Goal: Task Accomplishment & Management: Complete application form

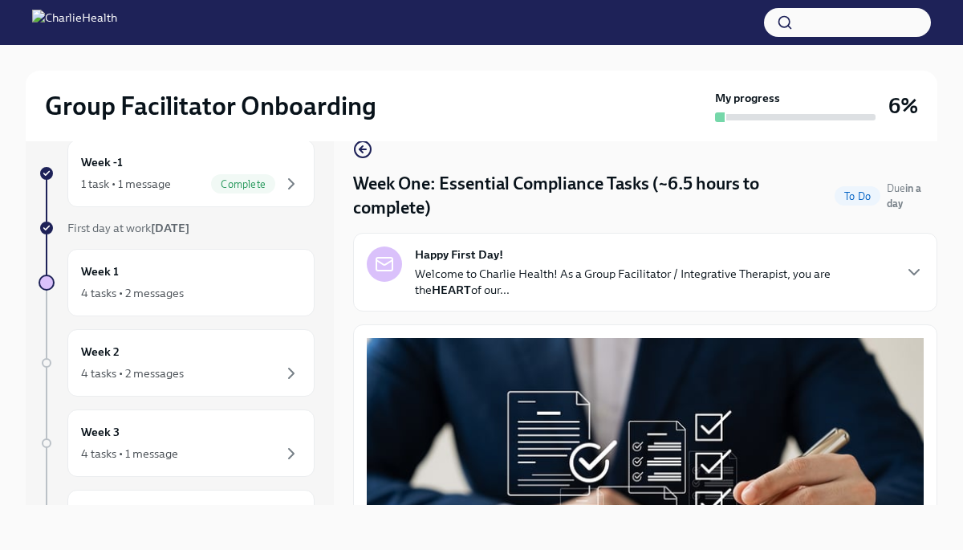
scroll to position [1983, 0]
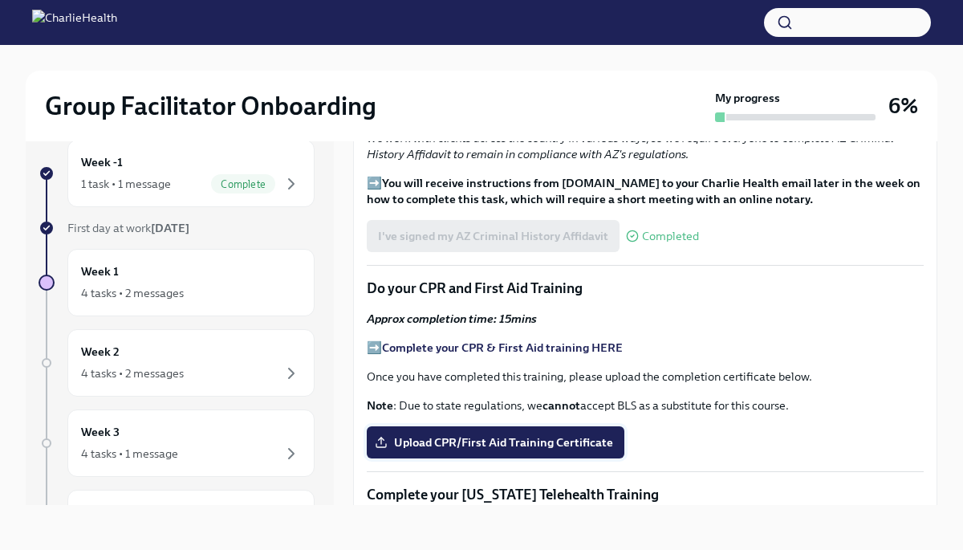
click at [489, 434] on span "Upload CPR/First Aid Training Certificate" at bounding box center [495, 442] width 235 height 16
click at [0, 0] on input "Upload CPR/First Aid Training Certificate" at bounding box center [0, 0] width 0 height 0
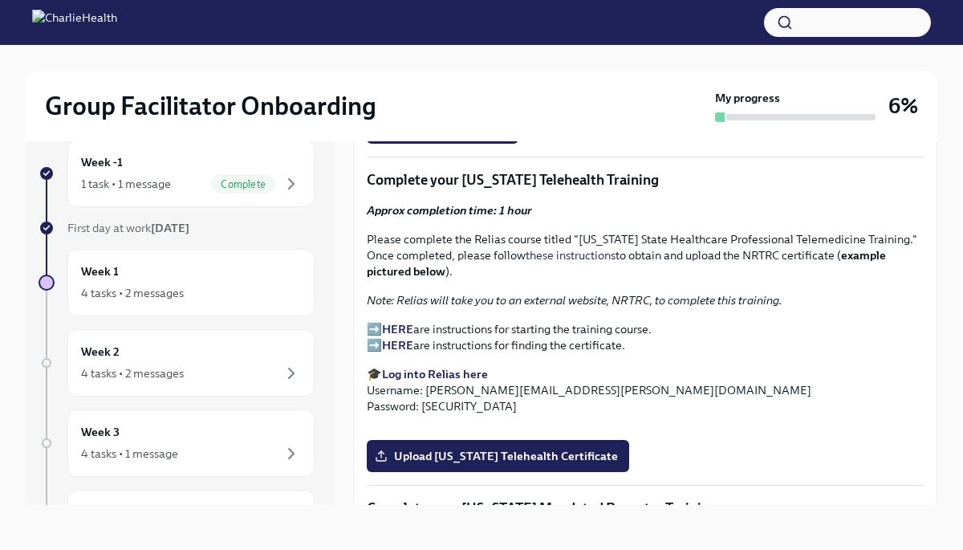
scroll to position [2277, 0]
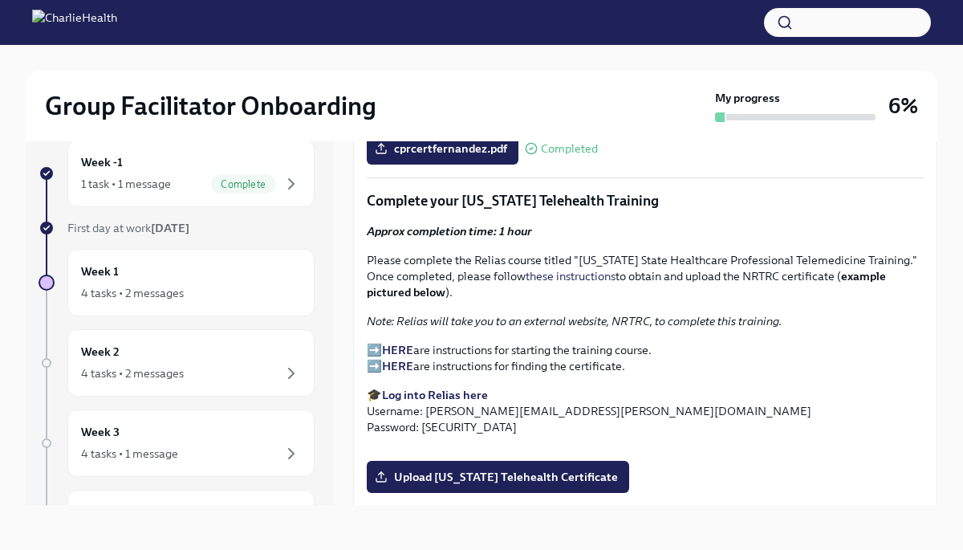
click at [397, 343] on strong "HERE" at bounding box center [397, 350] width 31 height 14
click at [397, 359] on strong "HERE" at bounding box center [397, 366] width 31 height 14
click at [457, 388] on strong "Log into Relias here" at bounding box center [435, 395] width 106 height 14
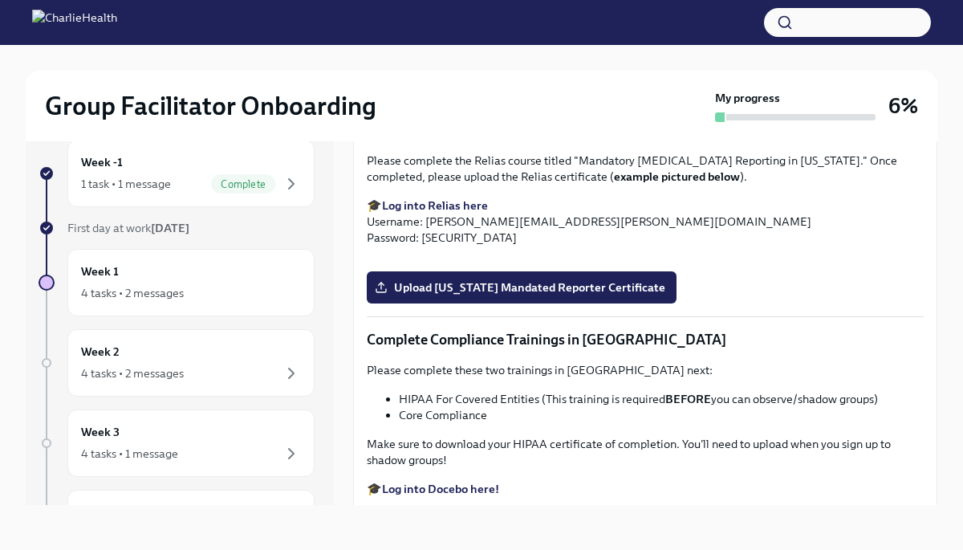
scroll to position [2706, 0]
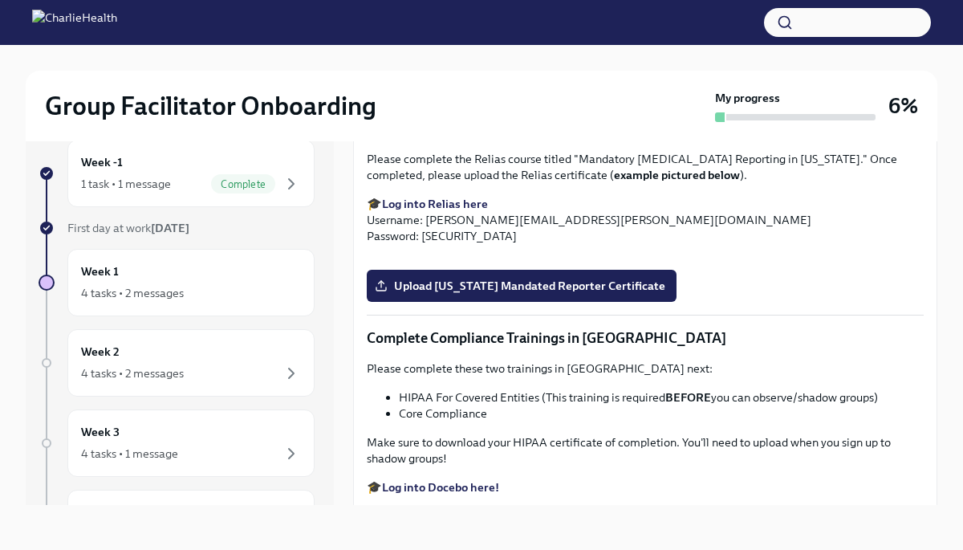
click at [484, 55] on span "Upload [US_STATE] Telehealth Certificate" at bounding box center [498, 47] width 240 height 16
click at [0, 0] on input "Upload [US_STATE] Telehealth Certificate" at bounding box center [0, 0] width 0 height 0
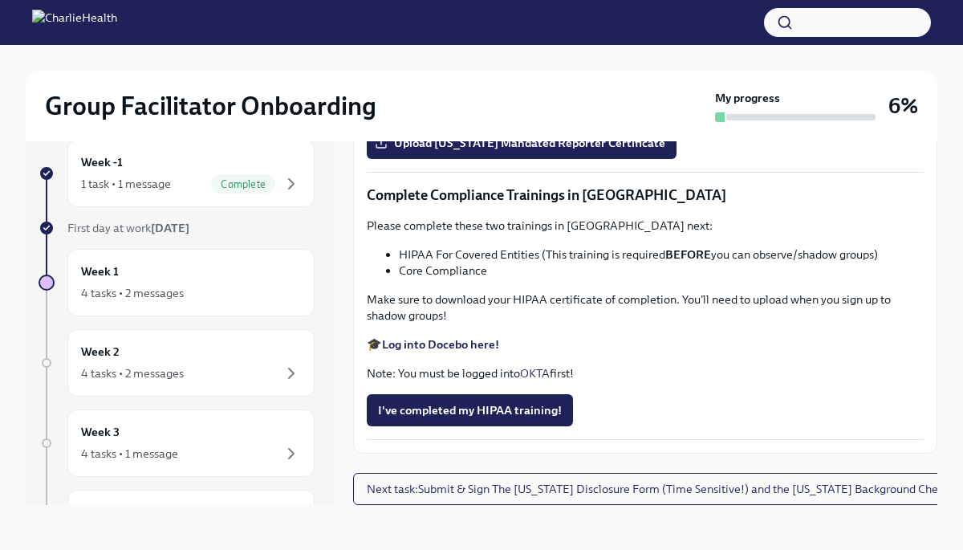
scroll to position [3520, 0]
click at [505, 151] on span "Upload [US_STATE] Mandated Reporter Certificate" at bounding box center [521, 143] width 287 height 16
click at [0, 0] on input "Upload [US_STATE] Mandated Reporter Certificate" at bounding box center [0, 0] width 0 height 0
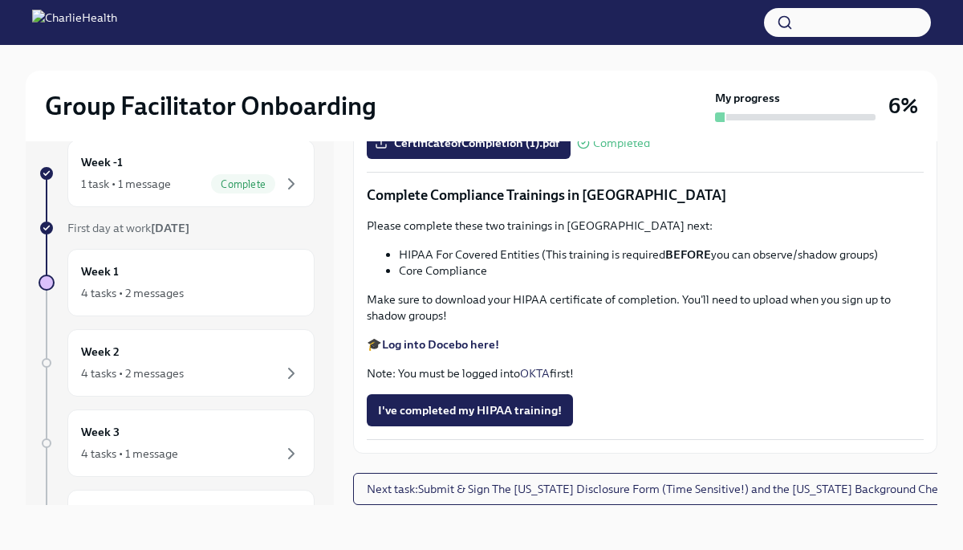
scroll to position [3641, 0]
click at [459, 346] on strong "Log into Docebo here!" at bounding box center [440, 344] width 117 height 14
click at [408, 421] on button "I've completed my HIPAA training!" at bounding box center [470, 410] width 206 height 32
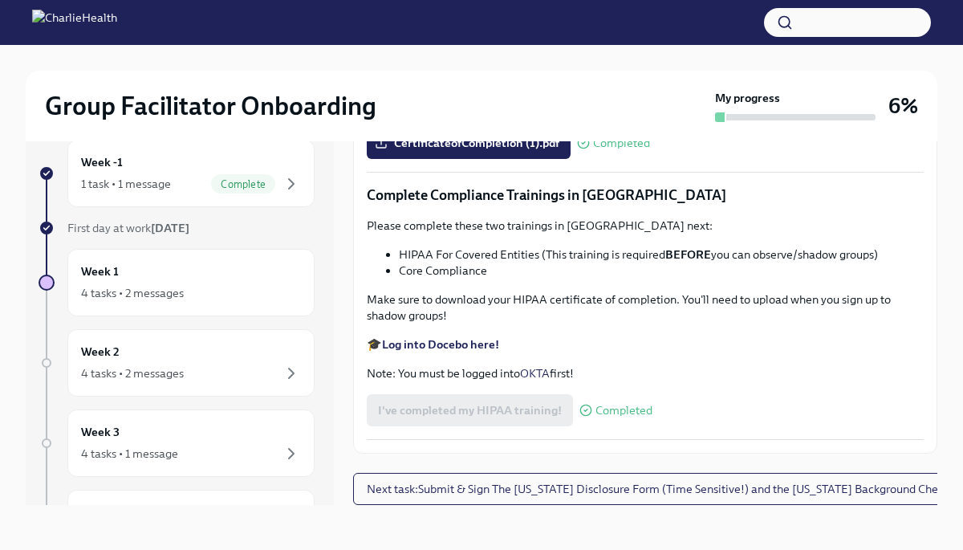
click at [404, 343] on strong "Log into Docebo here!" at bounding box center [440, 344] width 117 height 14
